Goal: Information Seeking & Learning: Find specific fact

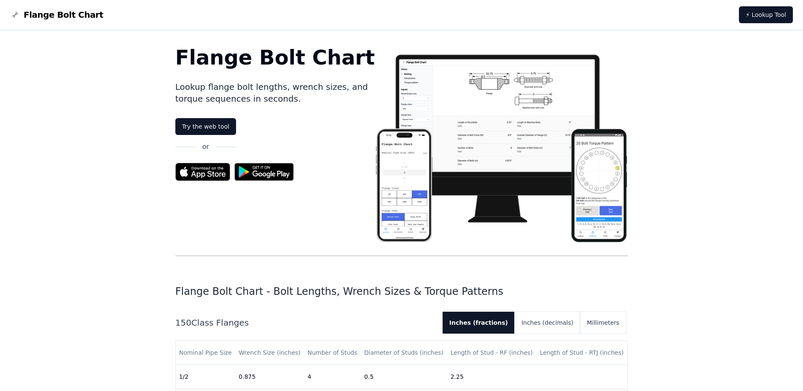
scroll to position [253, 0]
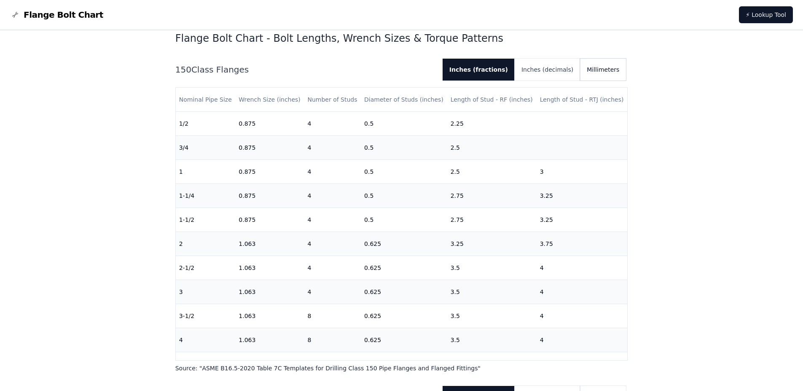
click at [605, 71] on button "Millimeters" at bounding box center [603, 70] width 46 height 22
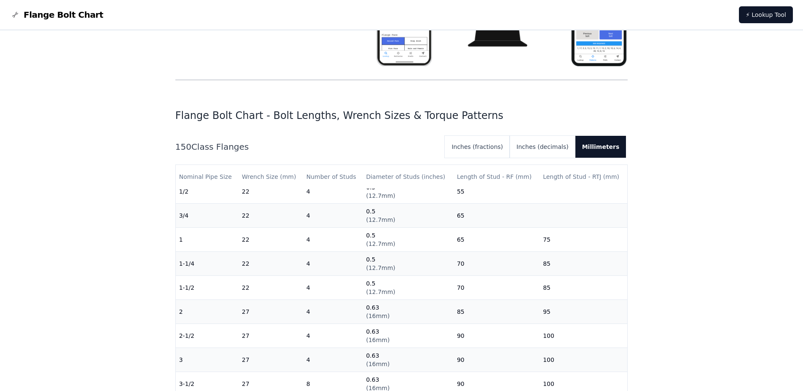
scroll to position [169, 0]
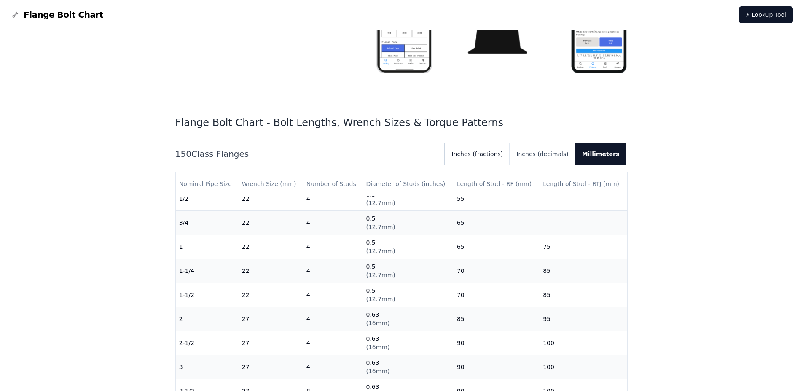
click at [506, 150] on button "Inches (fractions)" at bounding box center [476, 154] width 65 height 22
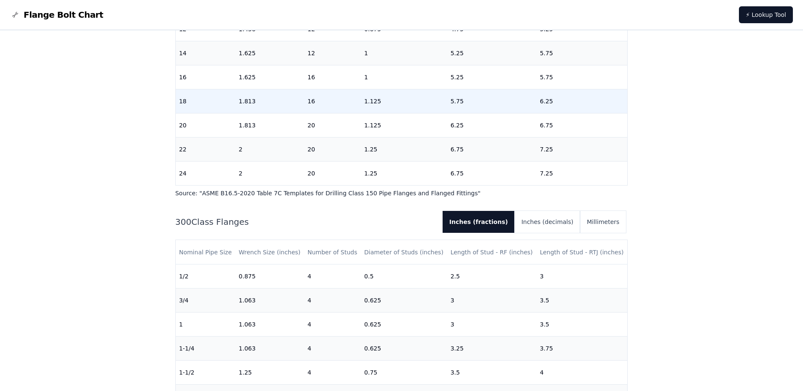
scroll to position [632, 0]
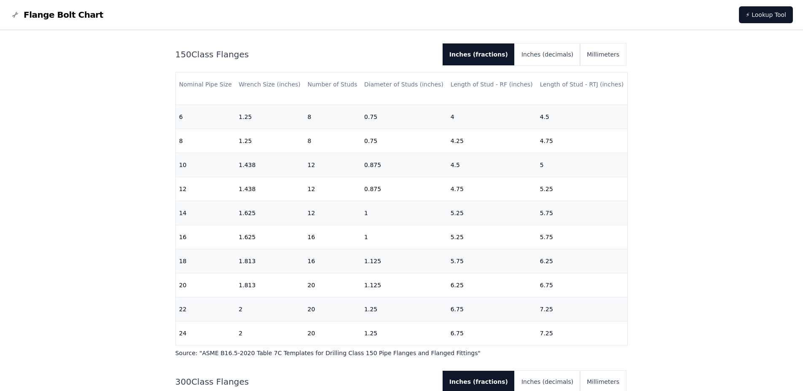
scroll to position [253, 0]
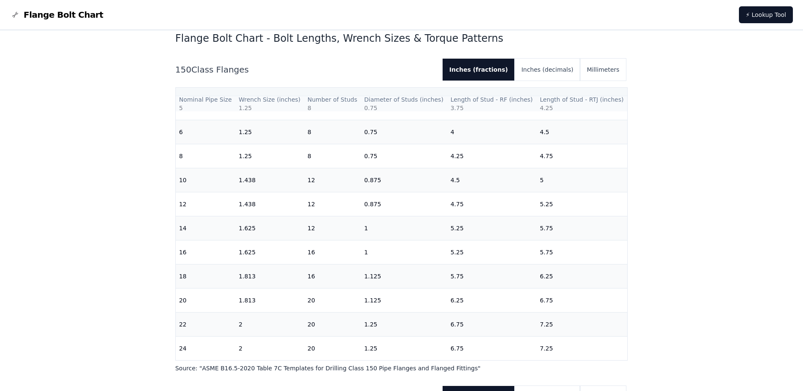
click at [599, 103] on th "Length of Stud - RTJ (inches)" at bounding box center [581, 100] width 91 height 24
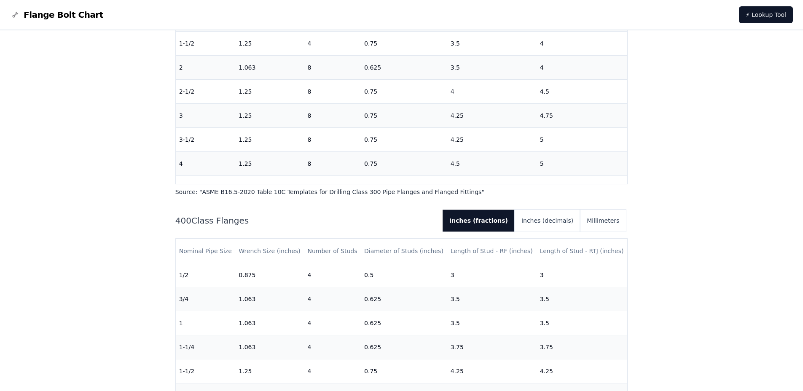
scroll to position [758, 0]
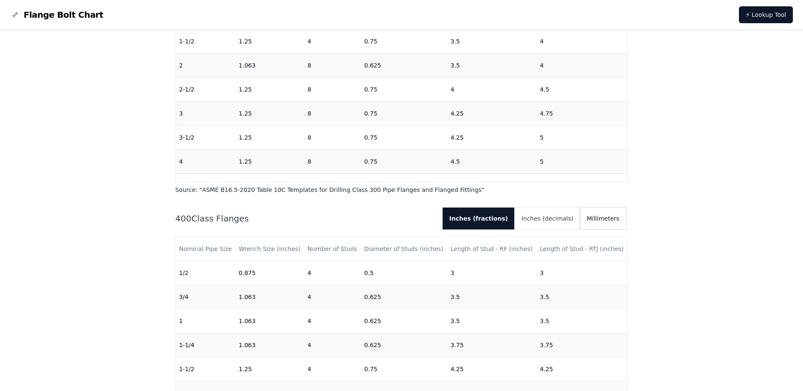
click at [610, 217] on button "Millimeters" at bounding box center [603, 218] width 46 height 22
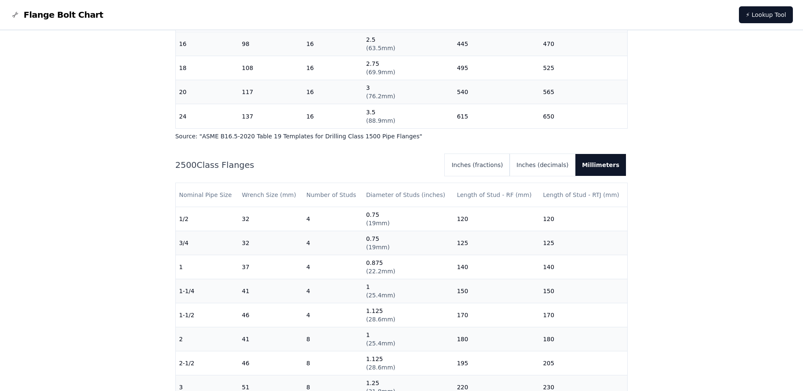
scroll to position [2106, 0]
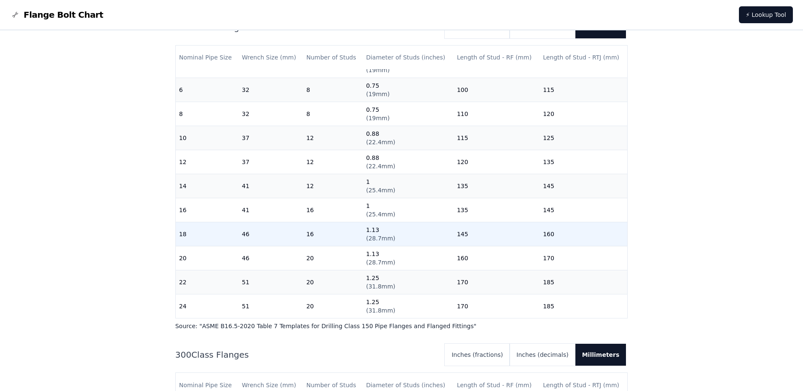
scroll to position [548, 0]
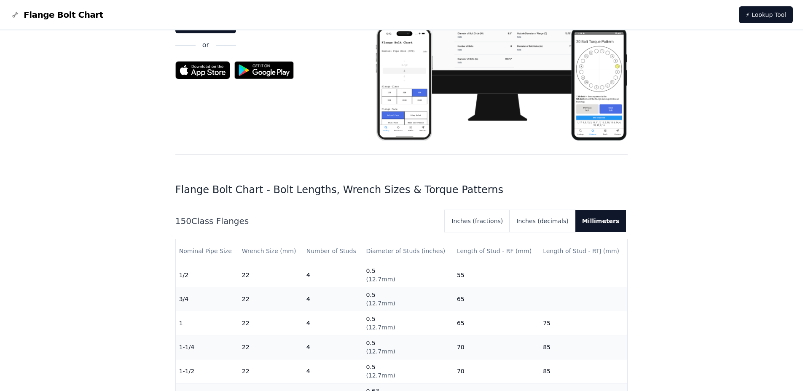
scroll to position [84, 0]
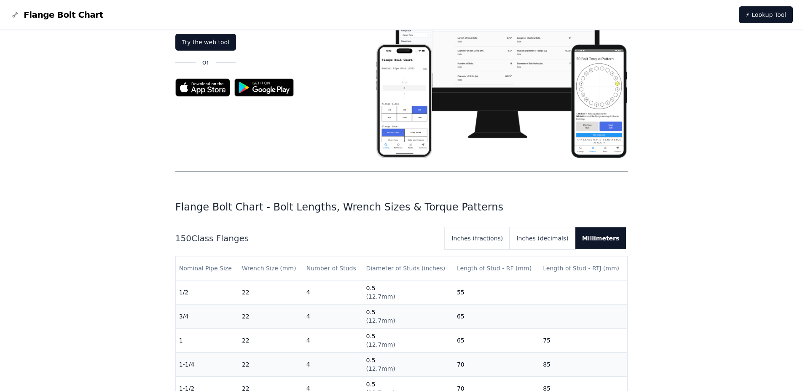
drag, startPoint x: 186, startPoint y: 240, endPoint x: 258, endPoint y: 238, distance: 72.5
click at [258, 238] on h2 "150 Class Flanges" at bounding box center [306, 238] width 263 height 12
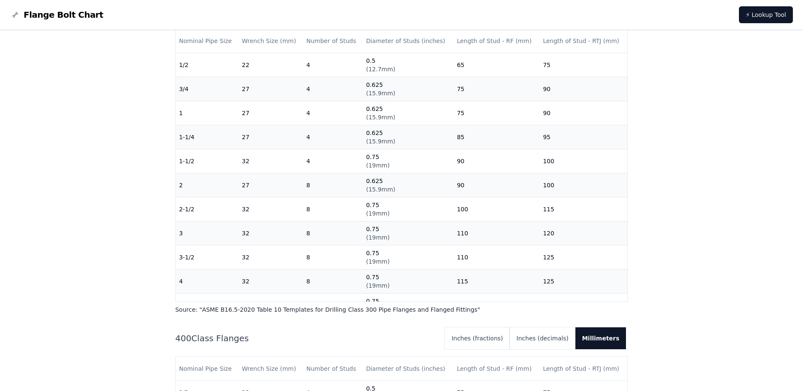
scroll to position [758, 0]
